Goal: Task Accomplishment & Management: Manage account settings

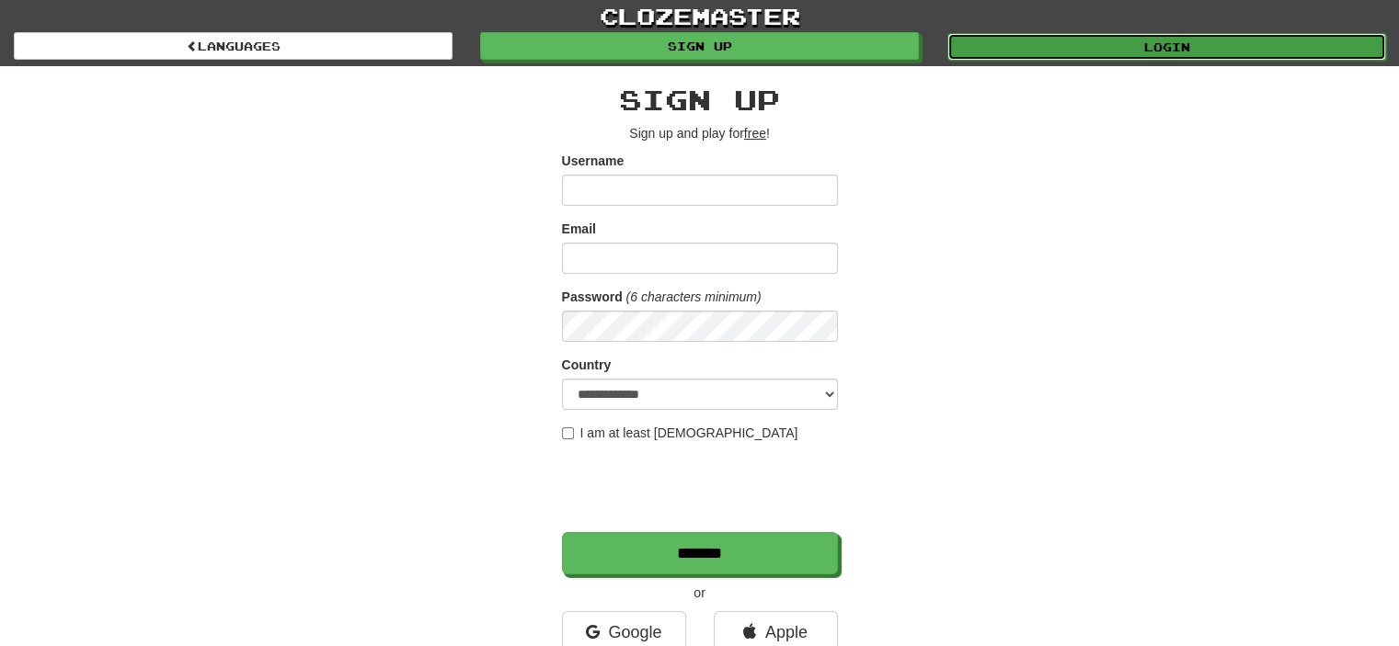
click at [1063, 46] on link "Login" at bounding box center [1166, 47] width 439 height 28
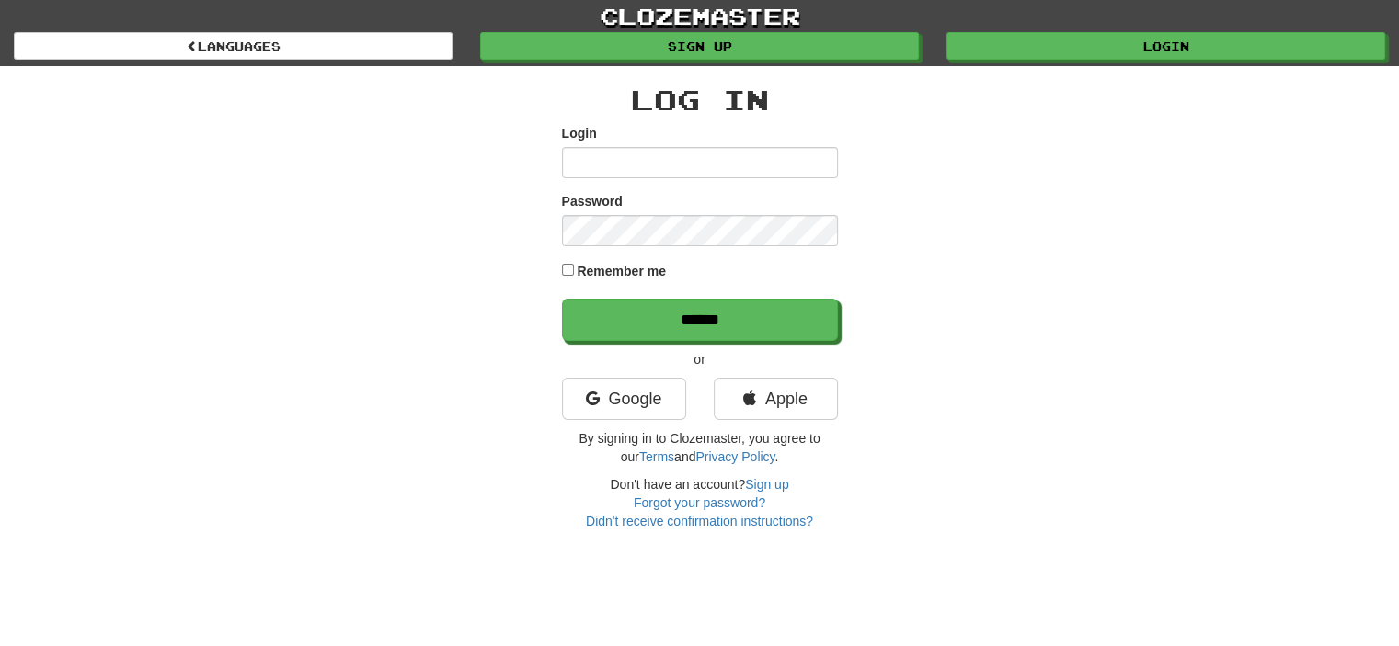
type input "**********"
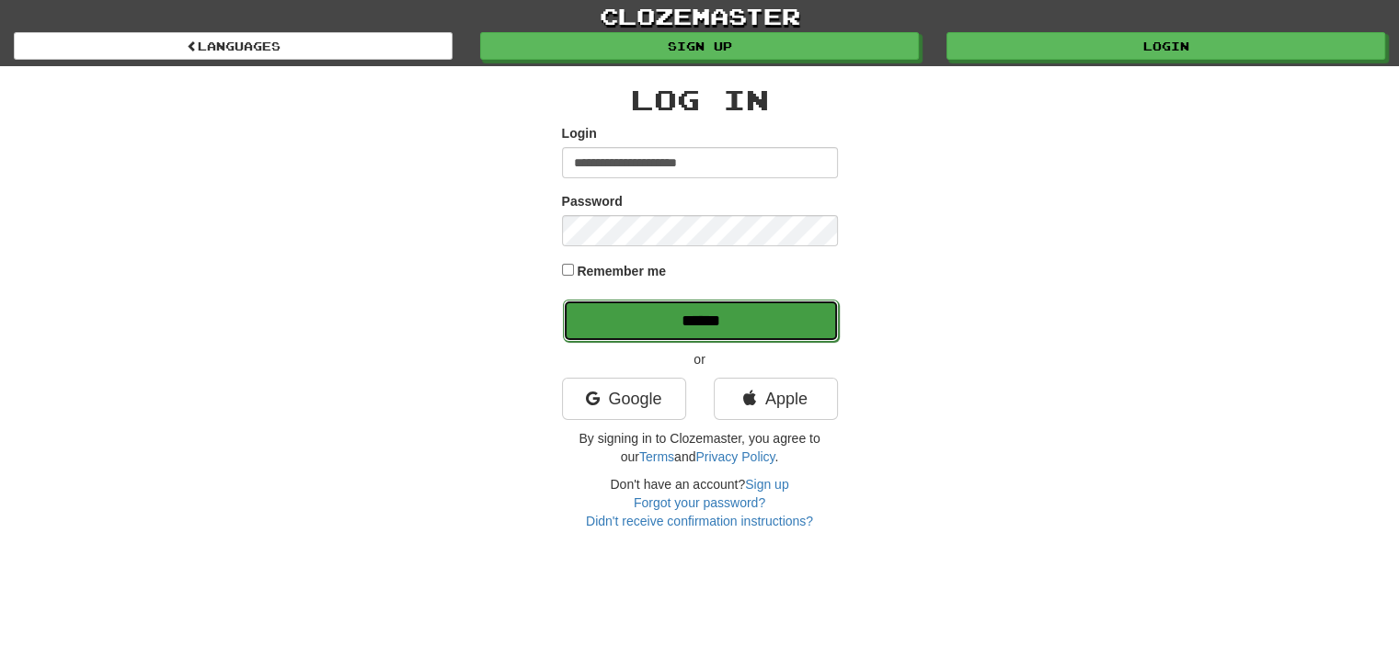
click at [661, 331] on input "******" at bounding box center [701, 321] width 276 height 42
